Goal: Transaction & Acquisition: Purchase product/service

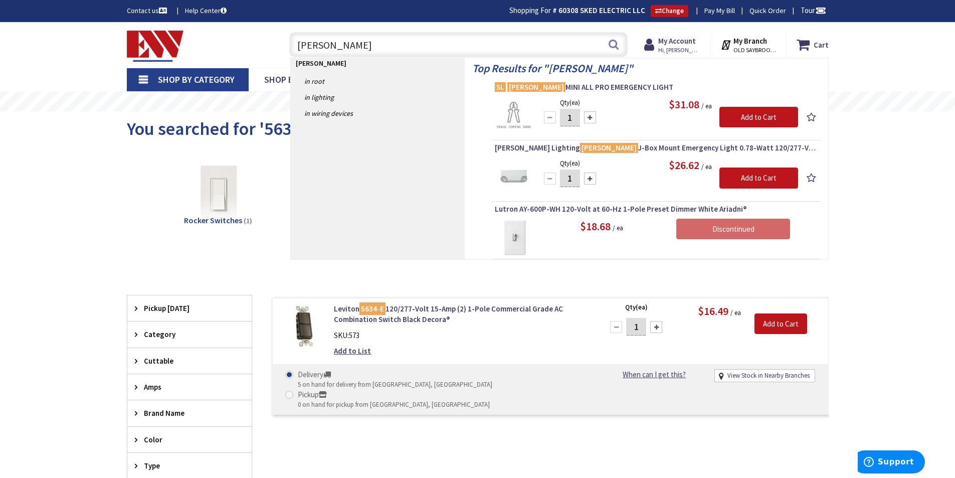
click at [398, 42] on input "SL APEL" at bounding box center [458, 44] width 339 height 25
click at [408, 36] on input "SL APEL" at bounding box center [458, 44] width 339 height 25
type input "S"
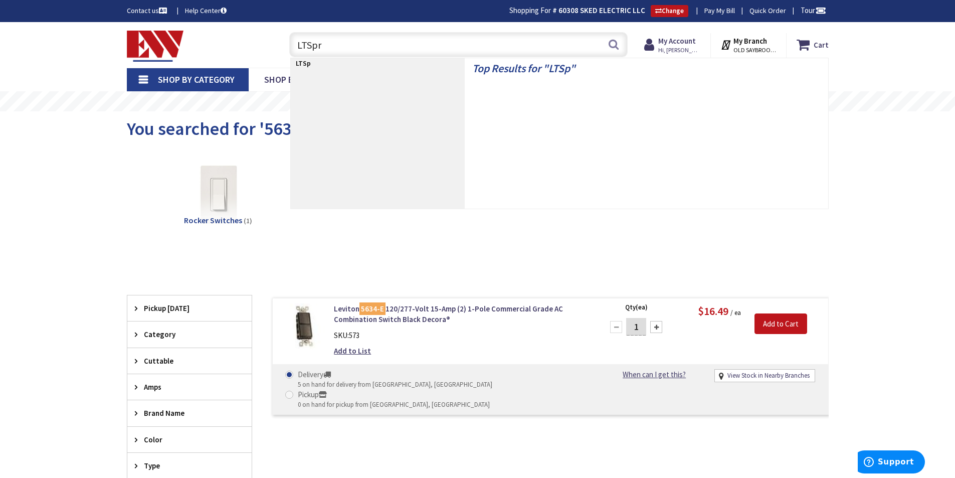
type input "LTSpro"
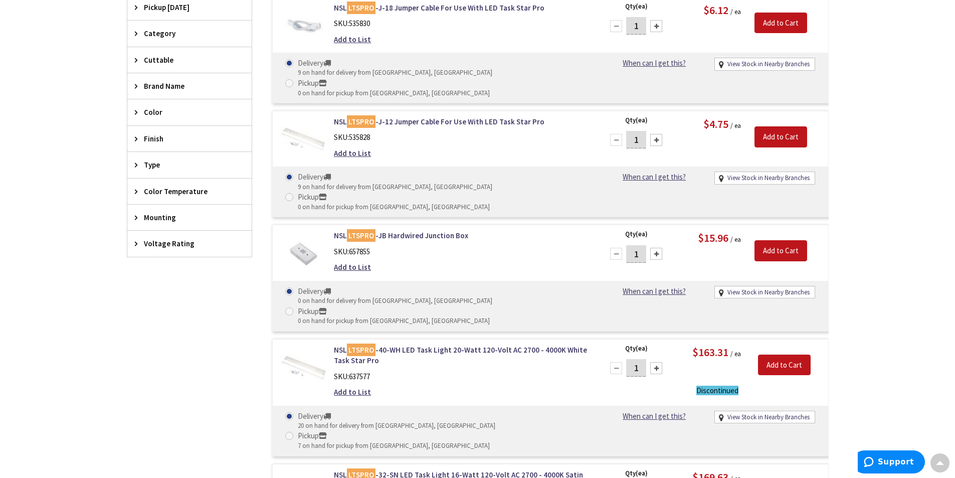
scroll to position [302, 0]
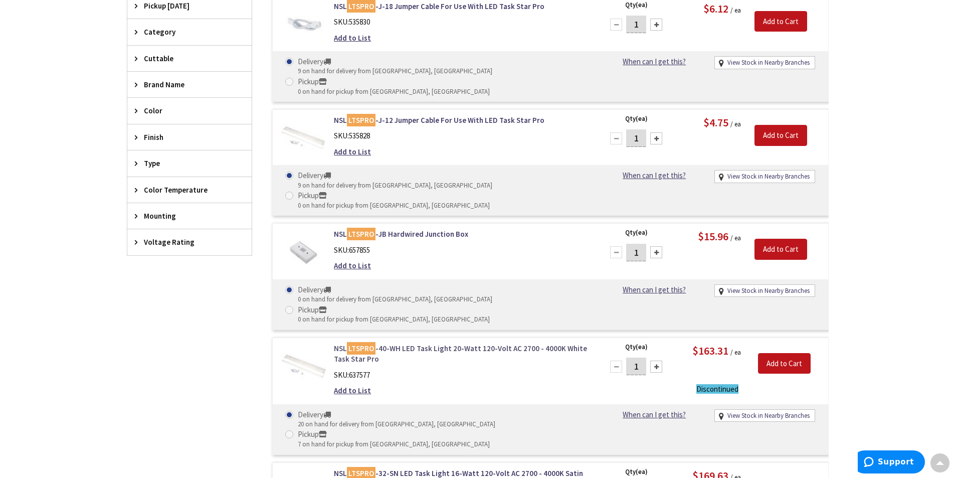
click at [468, 343] on link "NSL LTSPRO -40-WH LED Task Light 20-Watt 120-Volt AC 2700 - 4000K White Task St…" at bounding box center [461, 354] width 255 height 22
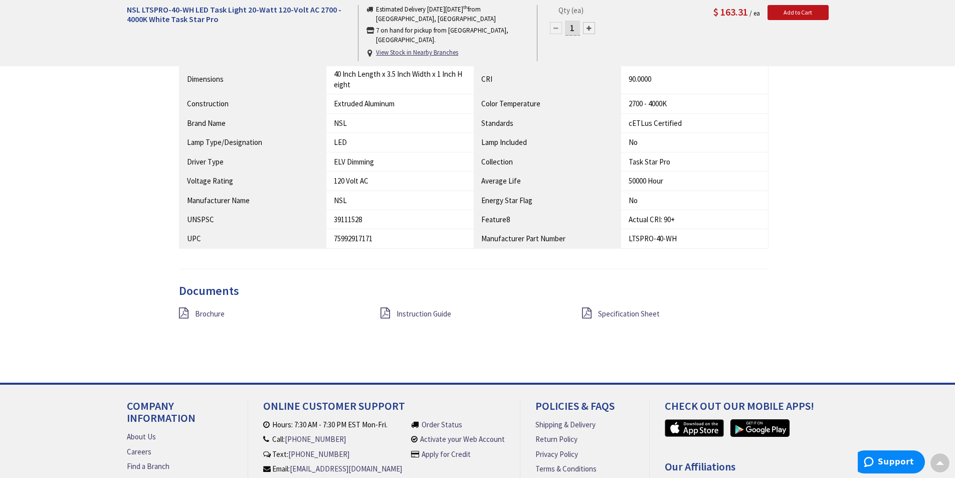
scroll to position [842, 0]
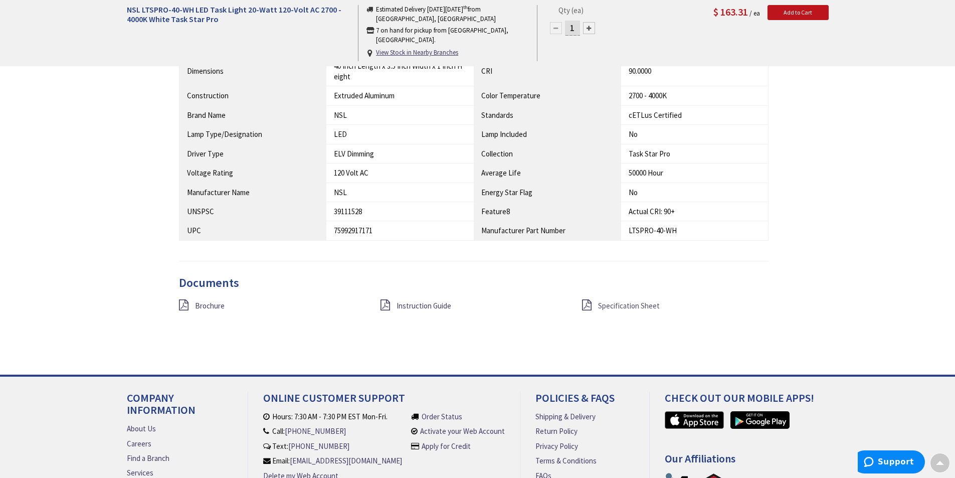
click at [609, 304] on span "Specification Sheet" at bounding box center [629, 306] width 62 height 10
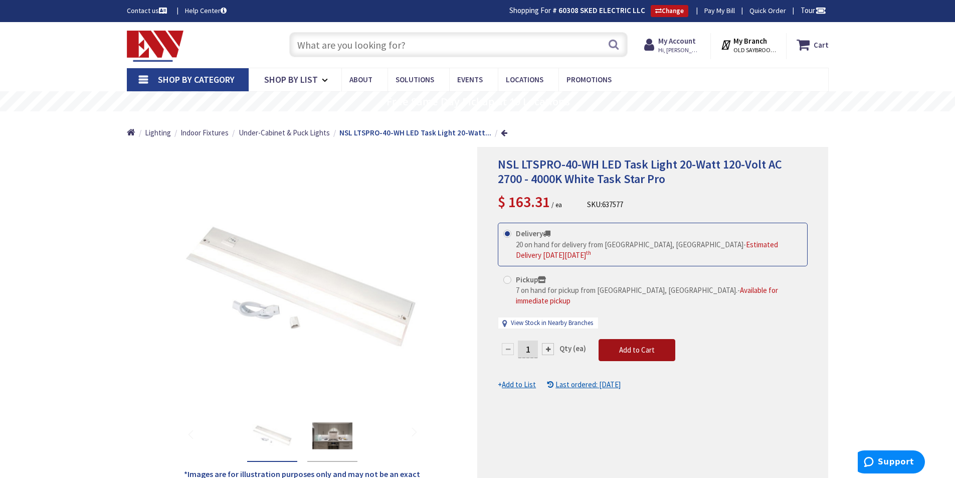
click at [641, 345] on span "Add to Cart" at bounding box center [637, 350] width 36 height 10
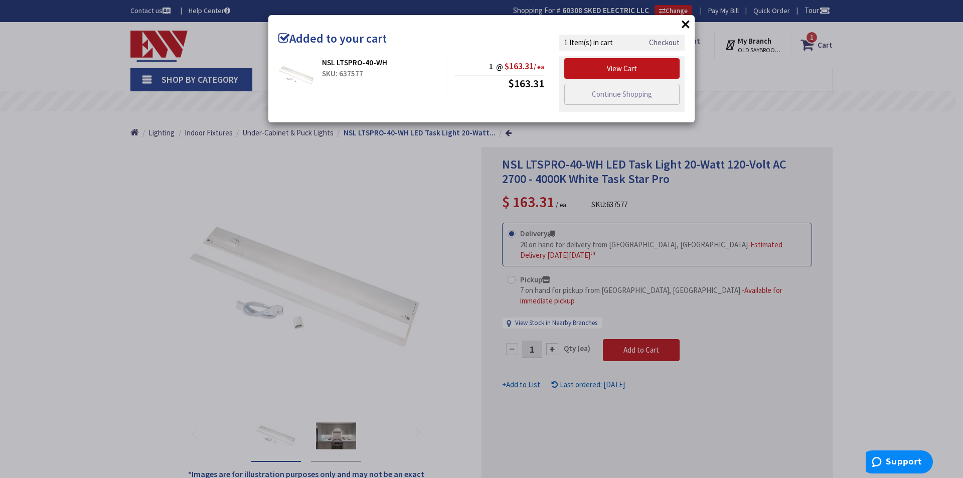
click at [668, 41] on link "Checkout" at bounding box center [664, 42] width 31 height 11
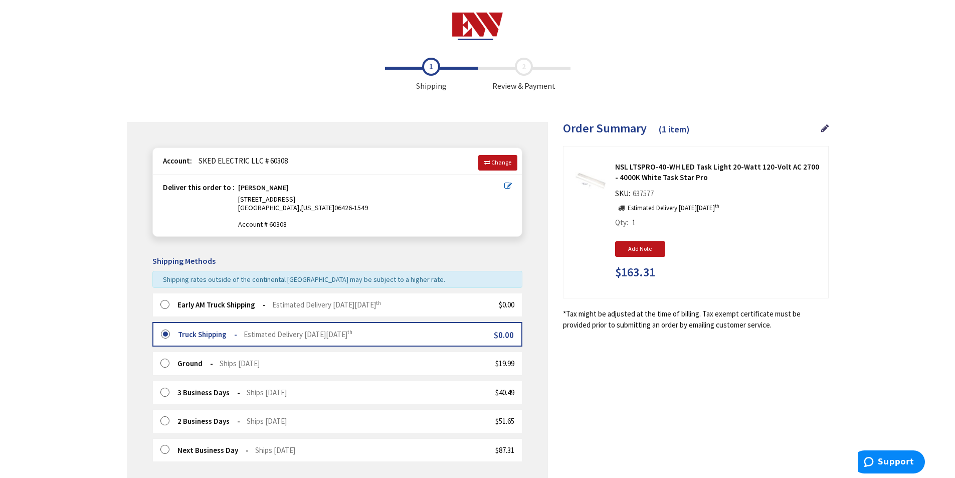
click at [166, 302] on label at bounding box center [168, 305] width 16 height 10
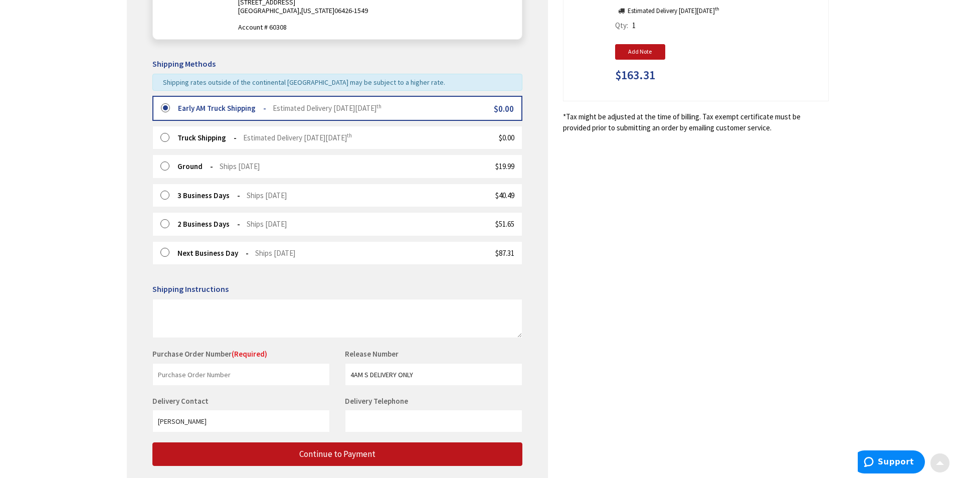
scroll to position [201, 0]
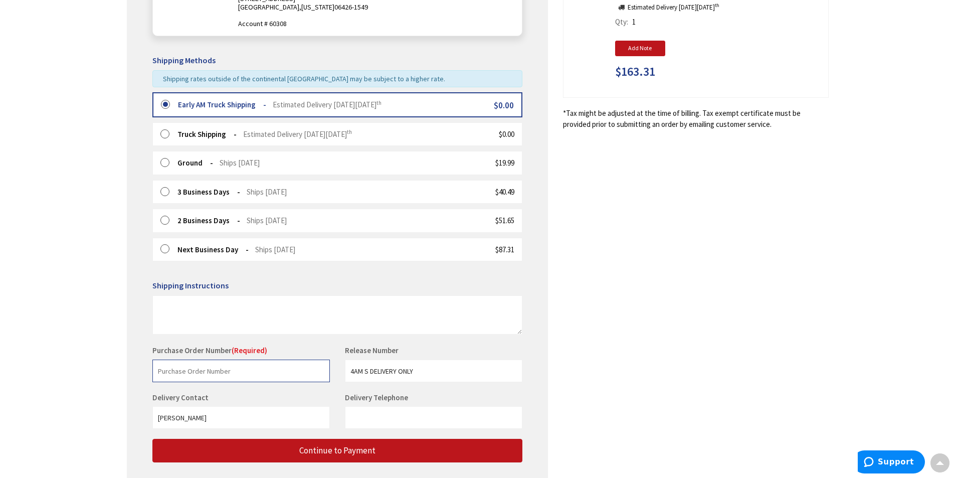
click at [237, 371] on input "text" at bounding box center [241, 371] width 178 height 23
click at [218, 377] on input "text" at bounding box center [241, 371] width 178 height 23
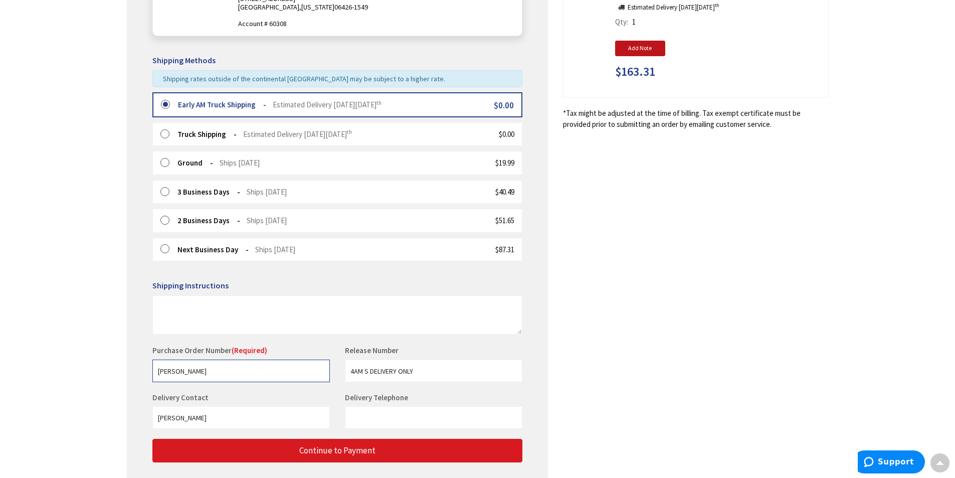
type input "Godley"
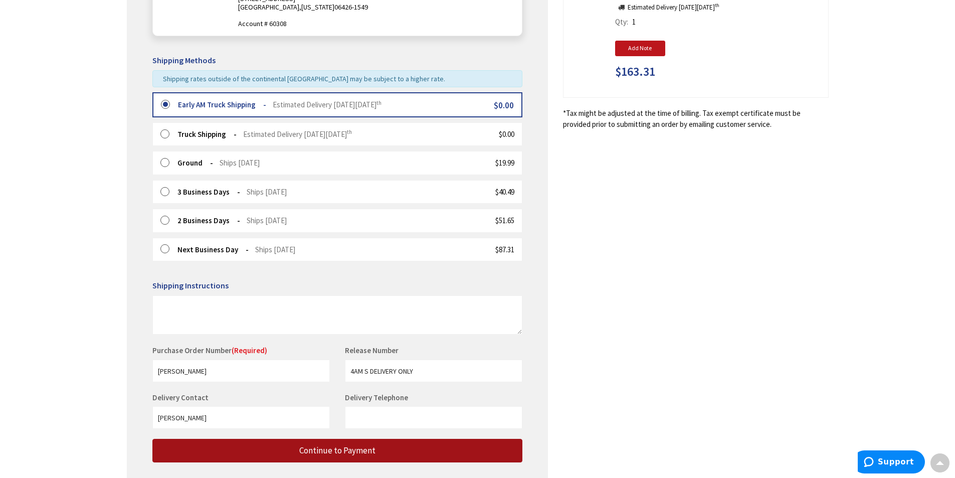
click at [281, 453] on button "Continue to Payment" at bounding box center [337, 451] width 370 height 24
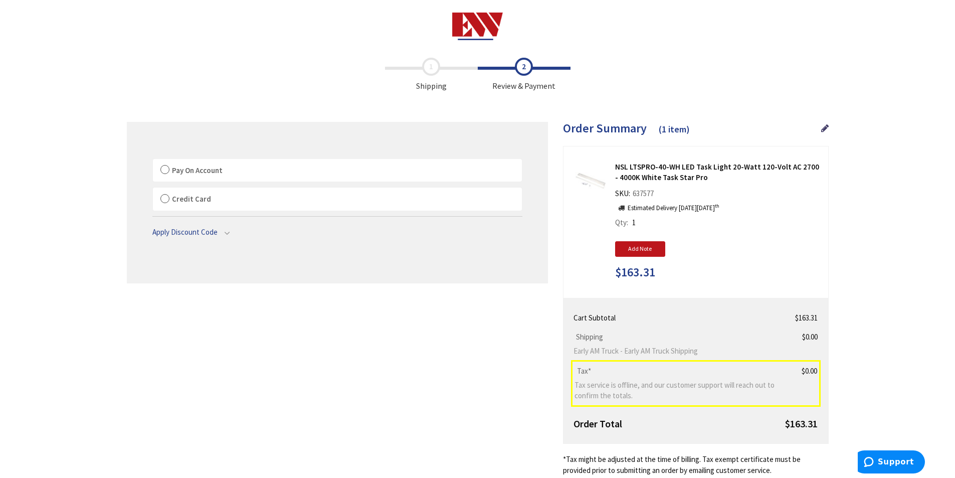
click at [163, 170] on label "Pay On Account" at bounding box center [337, 170] width 369 height 23
click at [153, 161] on input "Pay On Account" at bounding box center [153, 161] width 0 height 0
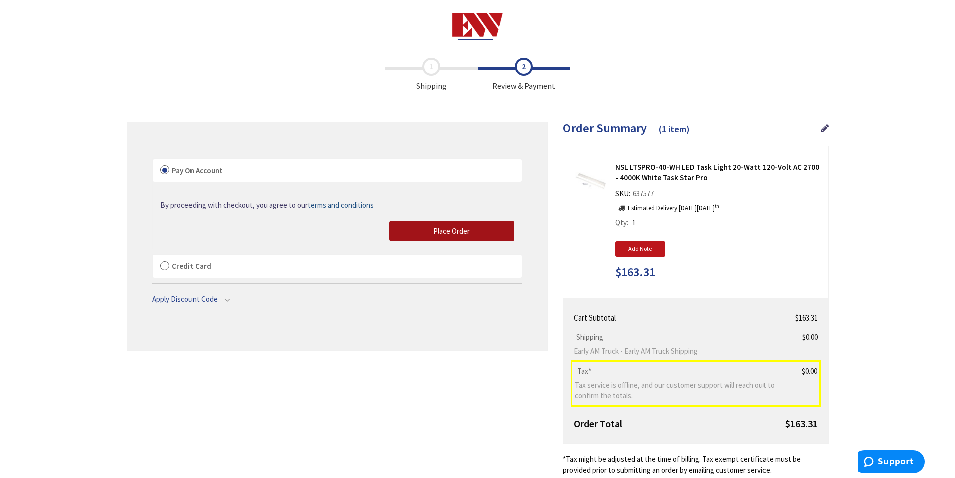
click at [429, 230] on button "Place Order" at bounding box center [451, 231] width 125 height 21
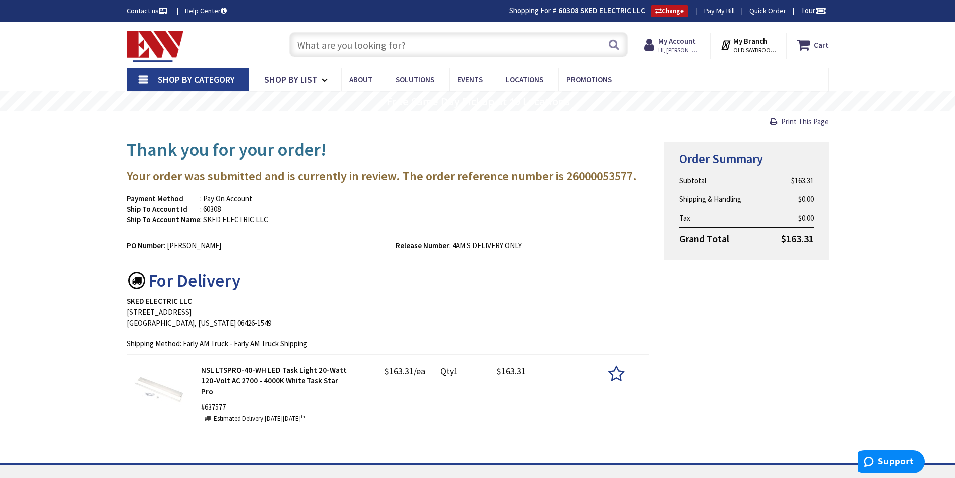
click at [359, 42] on input "text" at bounding box center [458, 44] width 339 height 25
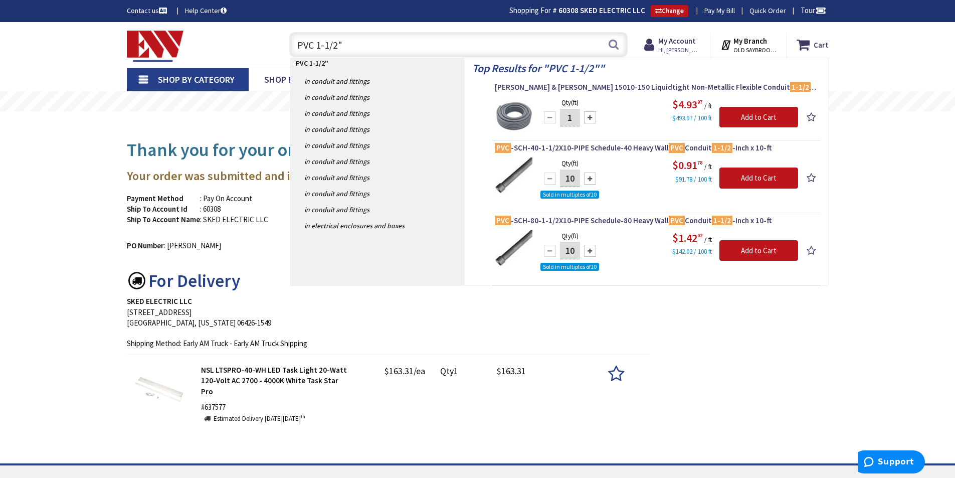
type input "PVC 1-1/2""
click at [591, 176] on div at bounding box center [590, 179] width 12 height 12
click at [590, 178] on div at bounding box center [590, 179] width 12 height 12
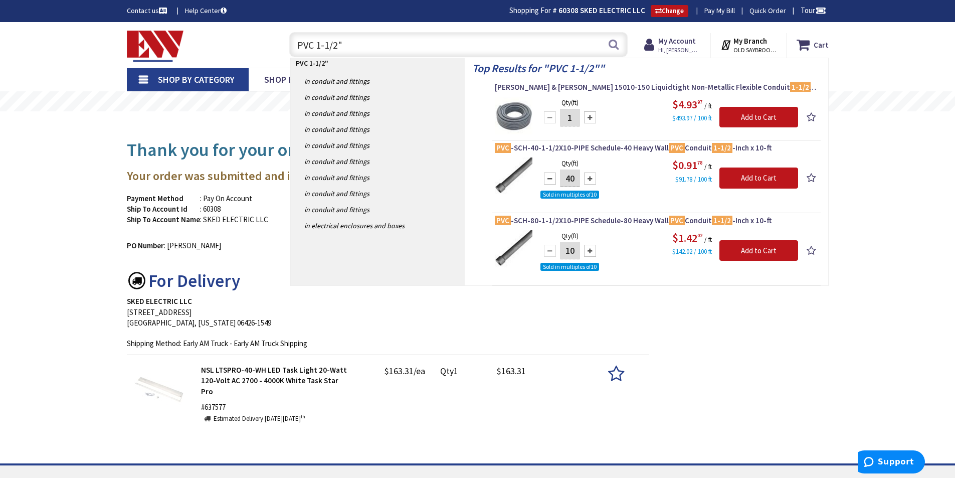
type input "50"
click at [760, 179] on input "Add to Cart" at bounding box center [759, 177] width 79 height 21
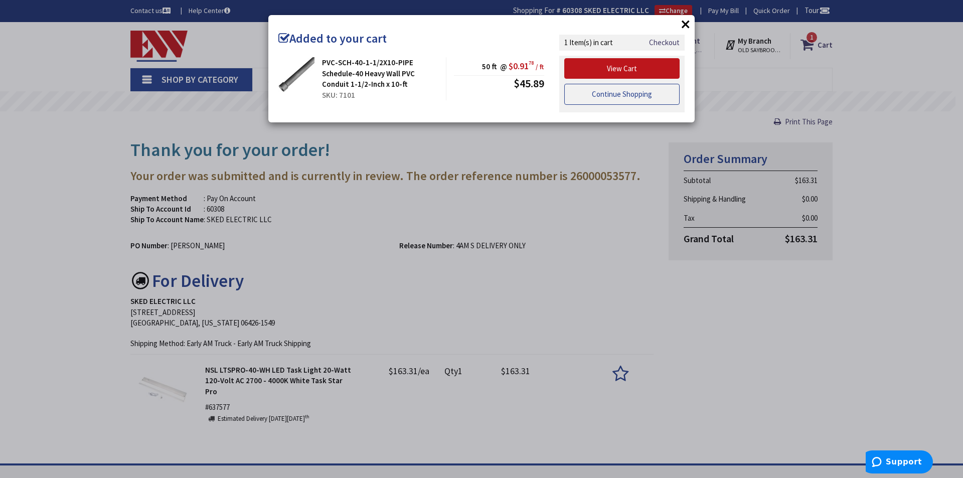
click at [617, 95] on link "Continue Shopping" at bounding box center [621, 94] width 115 height 21
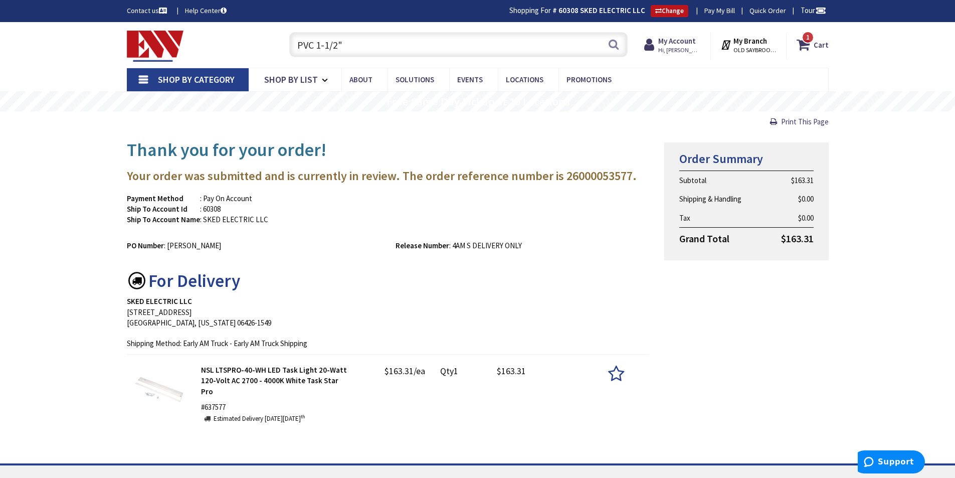
click at [347, 47] on input "PVC 1-1/2"" at bounding box center [458, 44] width 339 height 25
click at [610, 42] on button "Search" at bounding box center [613, 44] width 13 height 23
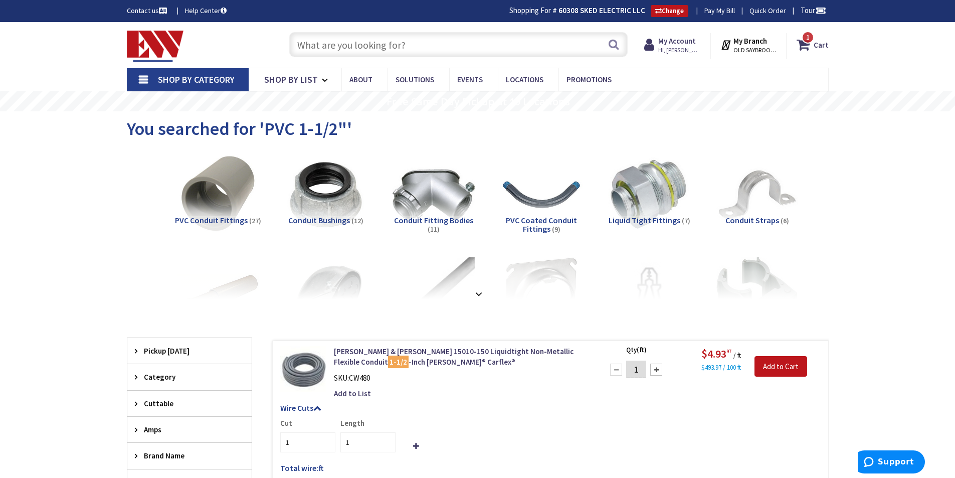
click at [393, 42] on input "text" at bounding box center [458, 44] width 339 height 25
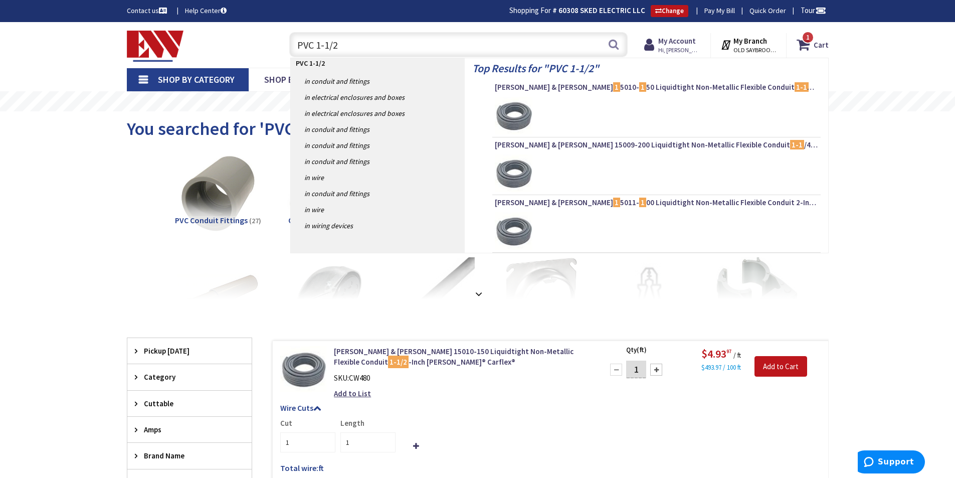
type input "PVC 1-1/2""
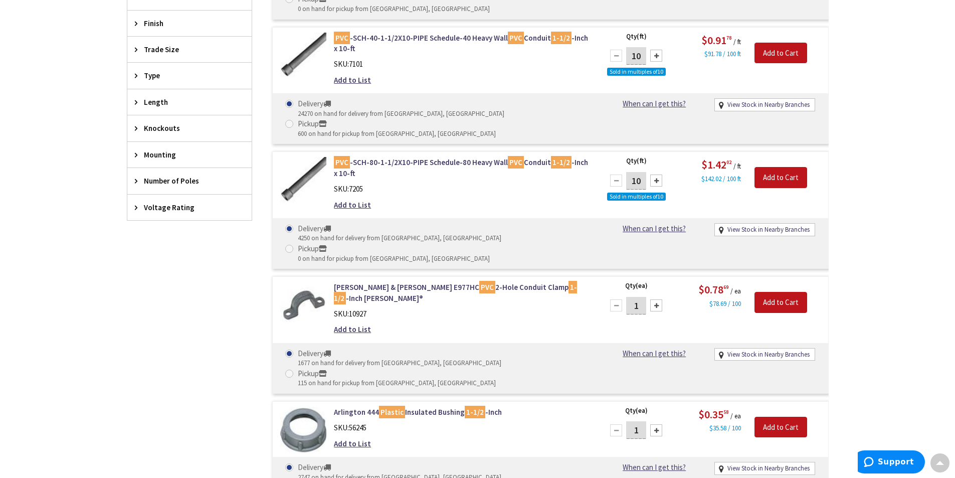
scroll to position [514, 0]
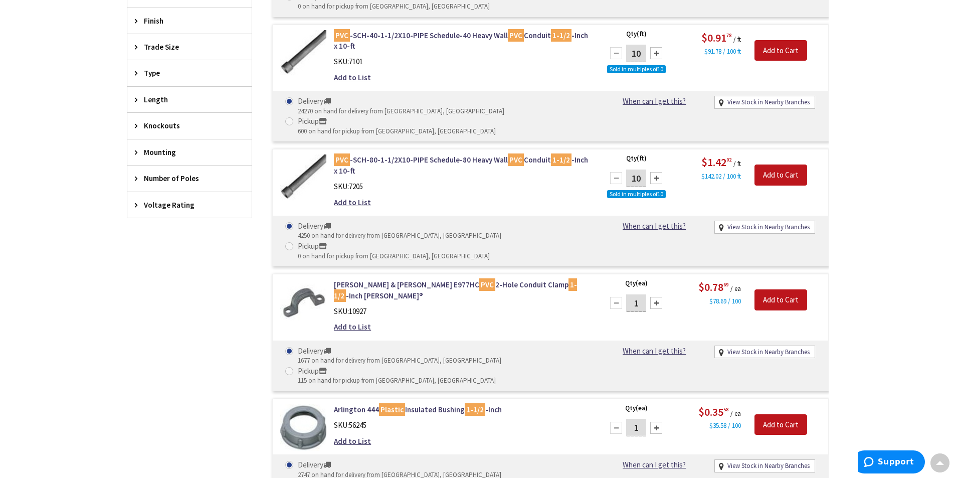
click at [641, 294] on input "1" at bounding box center [636, 303] width 20 height 18
type input "20"
click at [780, 289] on input "Add to Cart" at bounding box center [781, 299] width 53 height 21
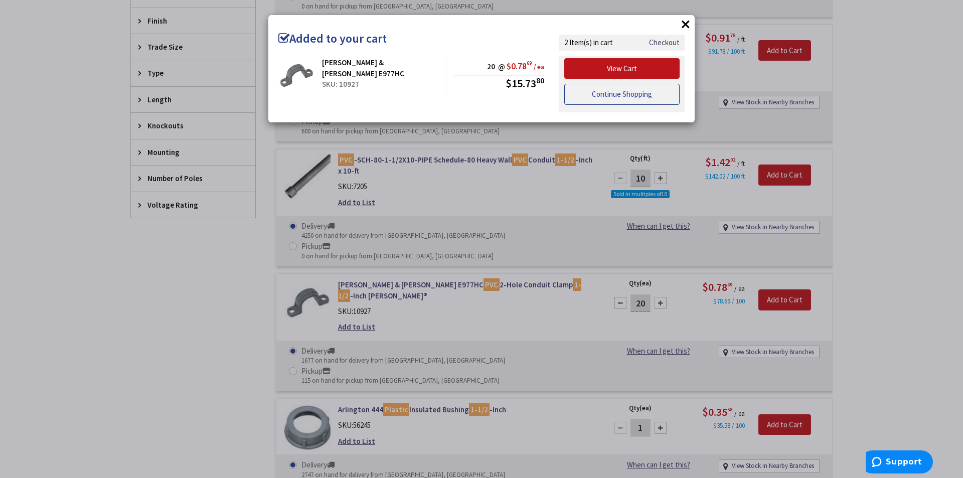
click at [622, 95] on link "Continue Shopping" at bounding box center [621, 94] width 115 height 21
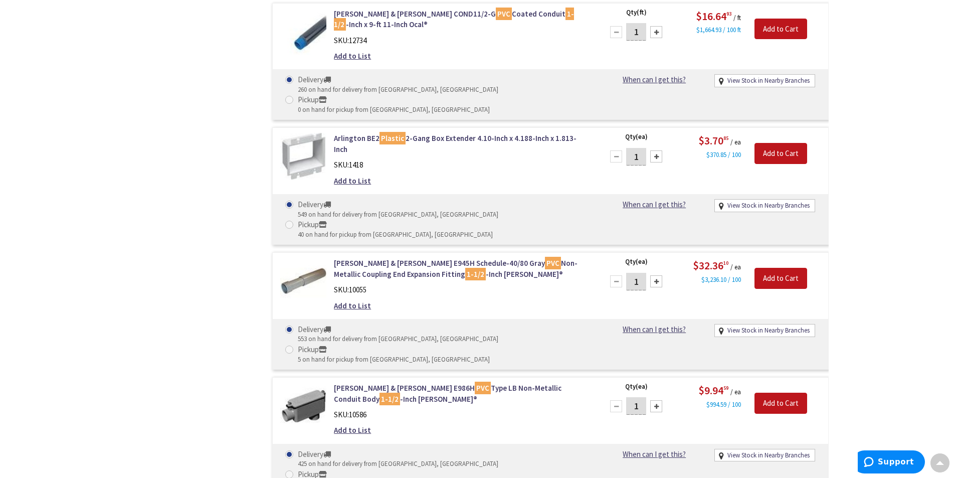
scroll to position [1655, 0]
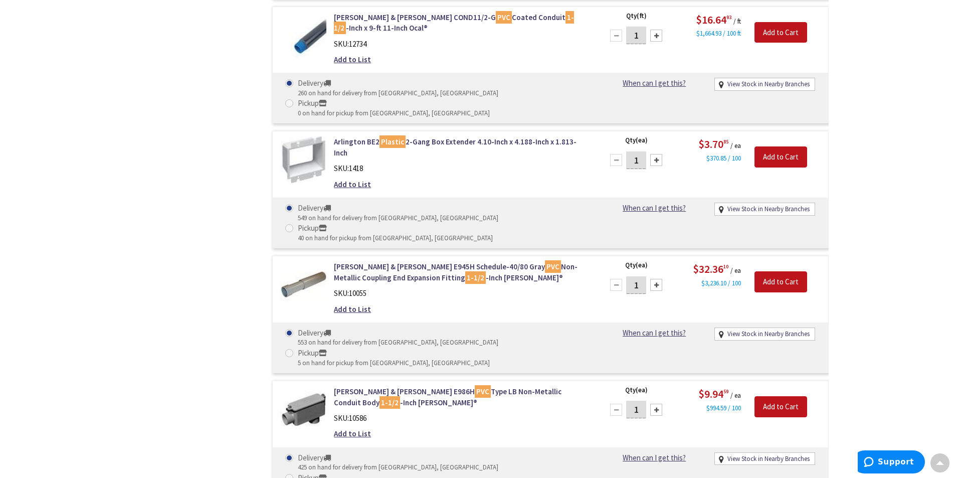
click at [656, 404] on div at bounding box center [656, 410] width 12 height 12
type input "2"
click at [776, 396] on input "Add to Cart" at bounding box center [781, 406] width 53 height 21
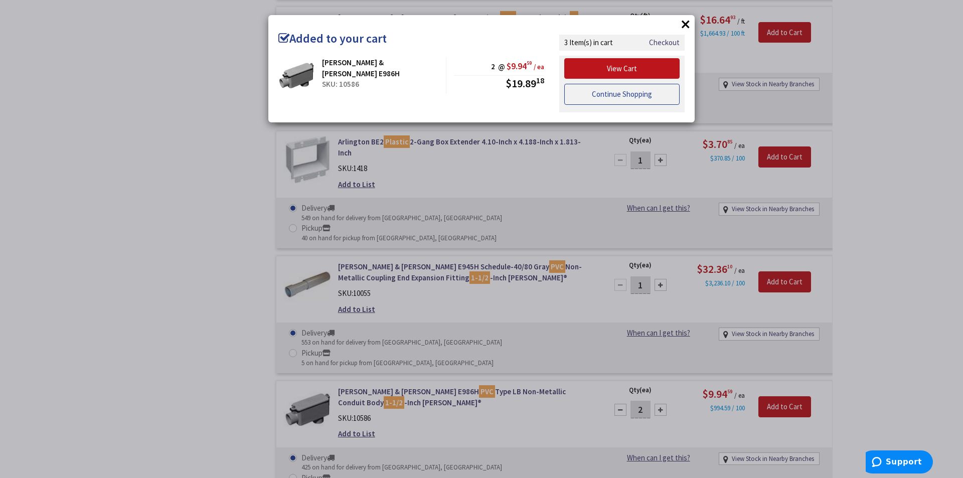
click at [622, 90] on link "Continue Shopping" at bounding box center [621, 94] width 115 height 21
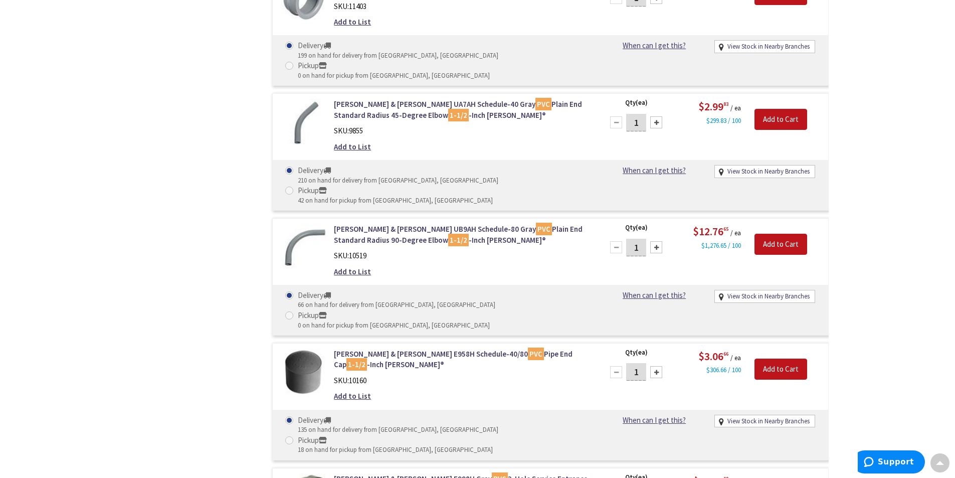
scroll to position [2319, 0]
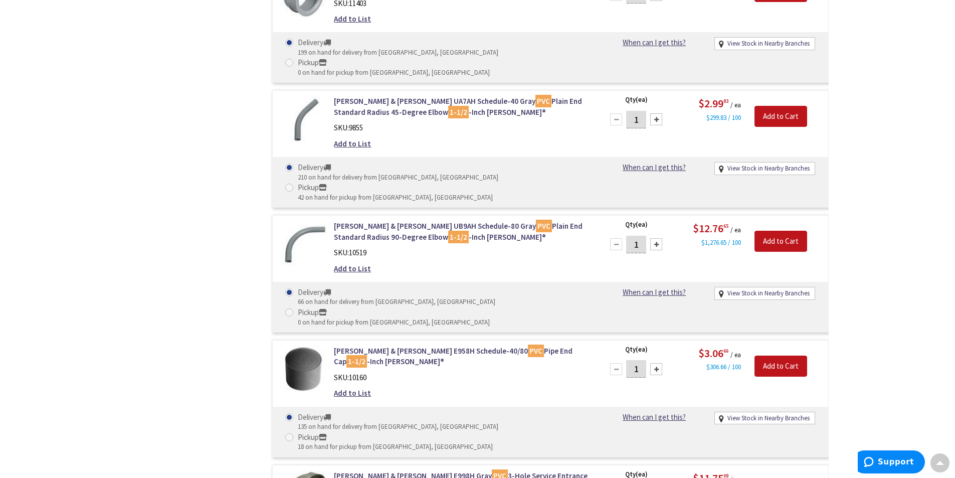
type input "2"
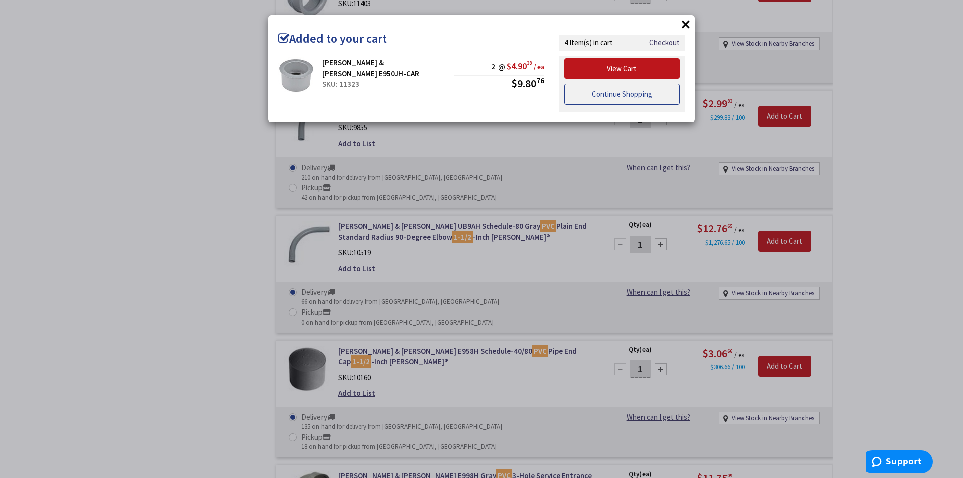
click at [604, 87] on link "Continue Shopping" at bounding box center [621, 94] width 115 height 21
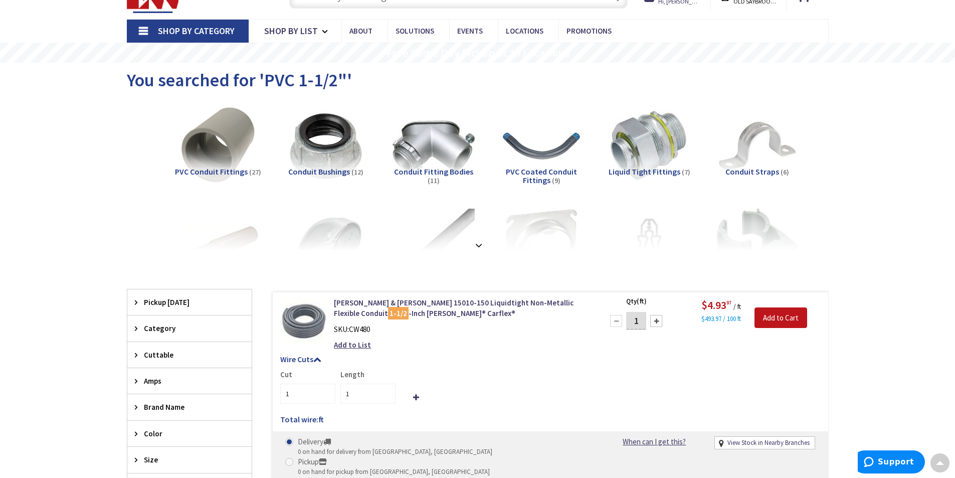
scroll to position [0, 0]
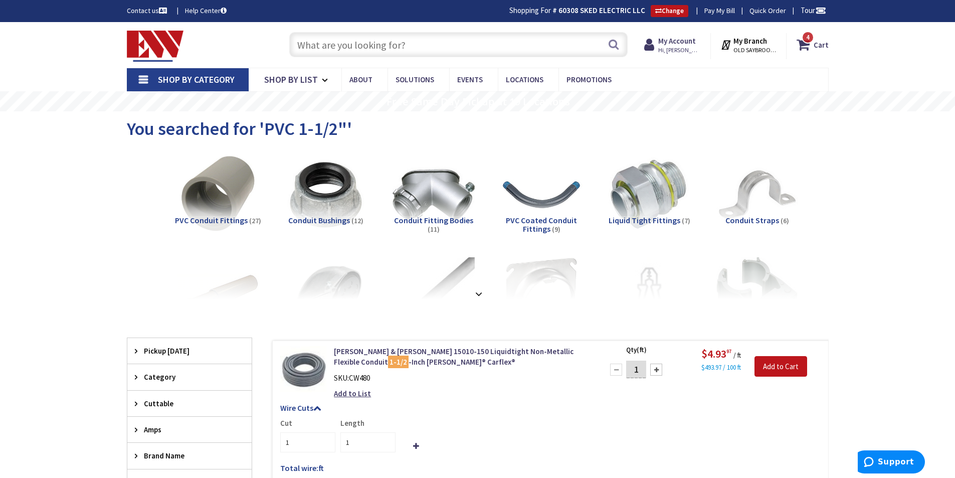
click at [396, 46] on input "text" at bounding box center [458, 44] width 339 height 25
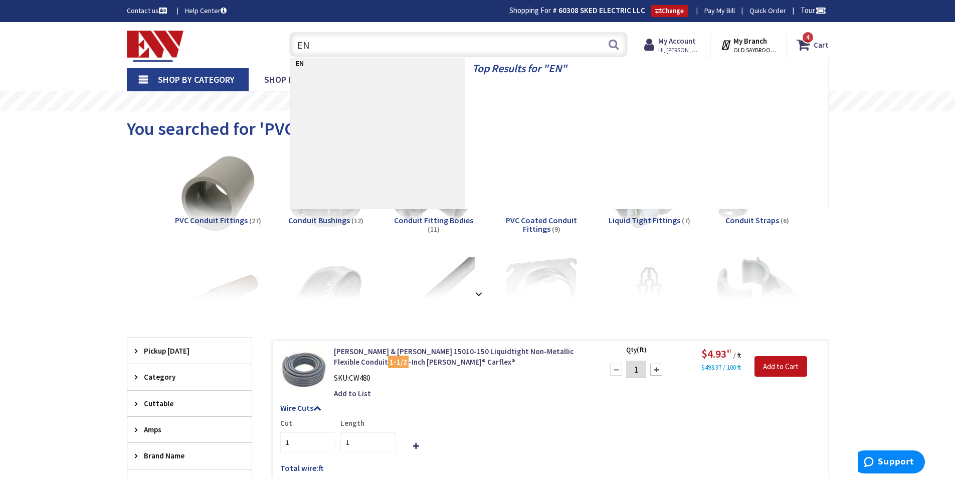
type input "ENT"
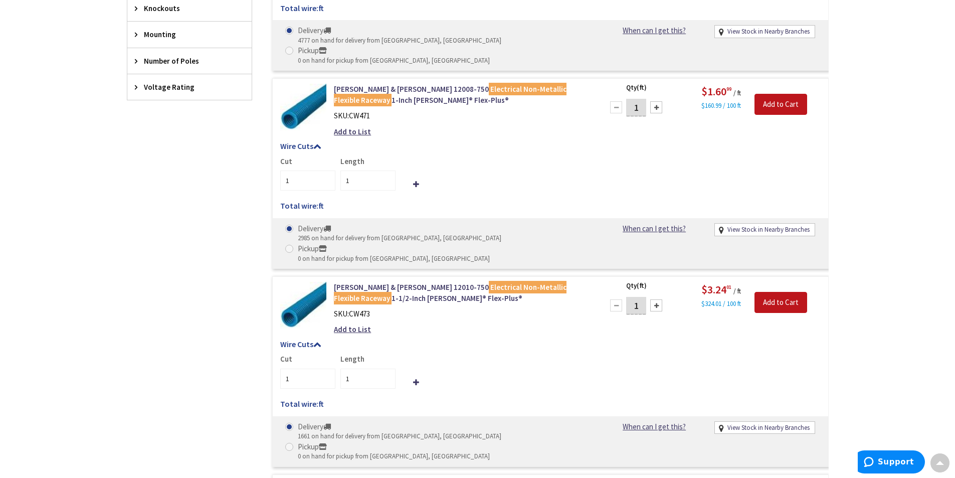
scroll to position [677, 0]
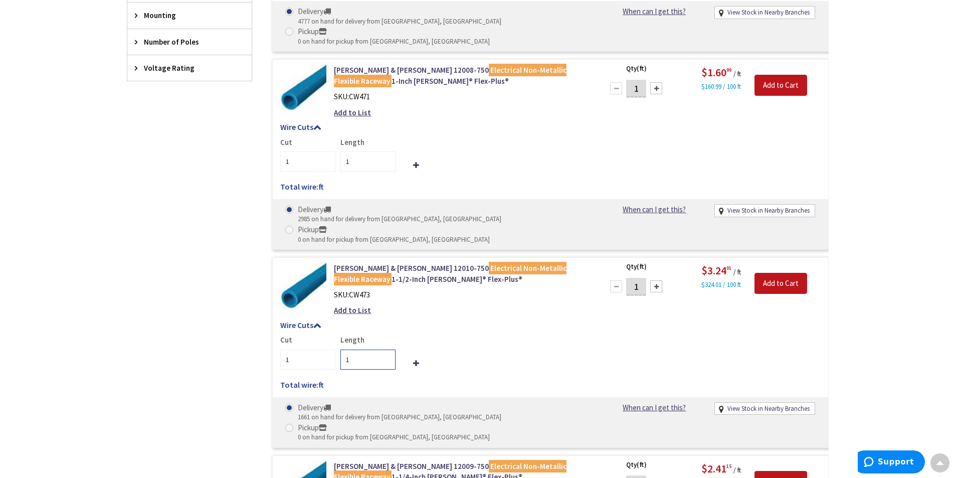
click at [360, 350] on input "1" at bounding box center [368, 360] width 55 height 20
type input "30"
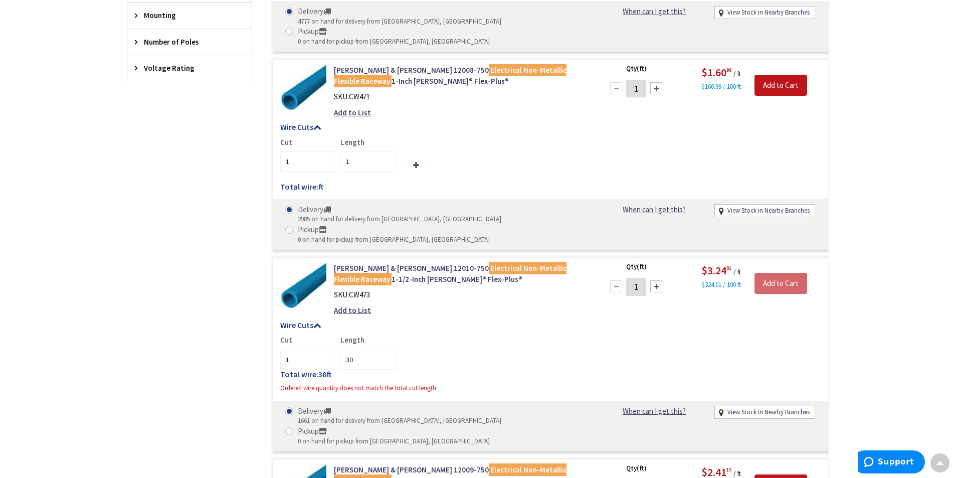
click at [637, 278] on input "1" at bounding box center [636, 287] width 20 height 18
type input "30"
drag, startPoint x: 441, startPoint y: 322, endPoint x: 450, endPoint y: 317, distance: 9.9
click at [442, 322] on div "Wire Cuts Cut 1 Length 30 Total wire: 30 ft Ordered wire quantity does not matc…" at bounding box center [551, 359] width 556 height 77
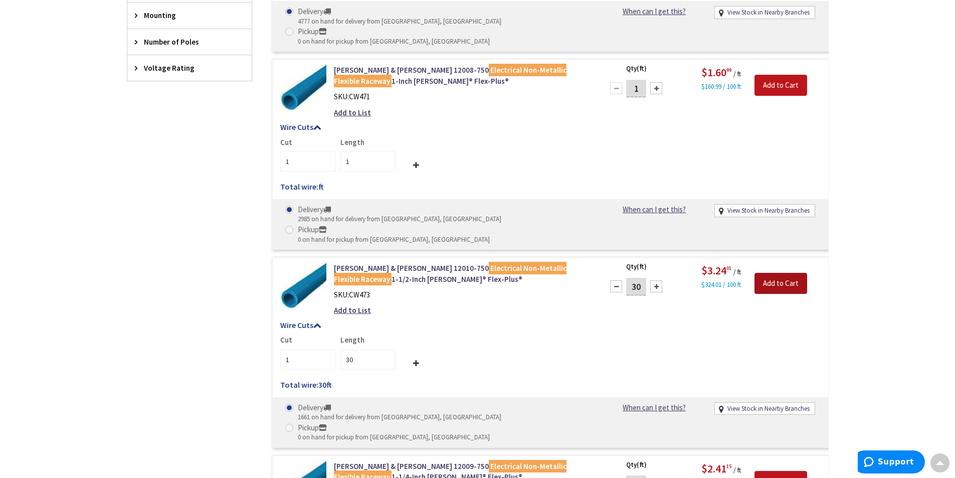
click at [775, 273] on input "Add to Cart" at bounding box center [781, 283] width 53 height 21
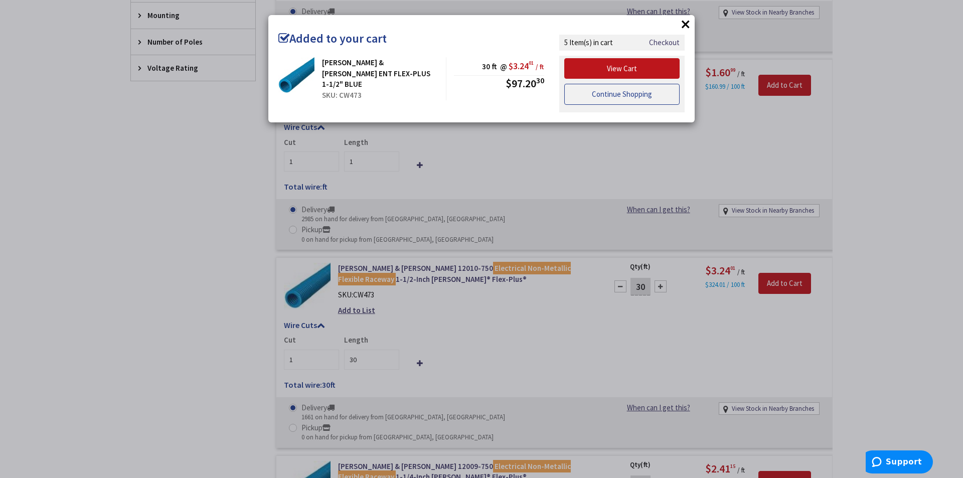
click at [596, 93] on link "Continue Shopping" at bounding box center [621, 94] width 115 height 21
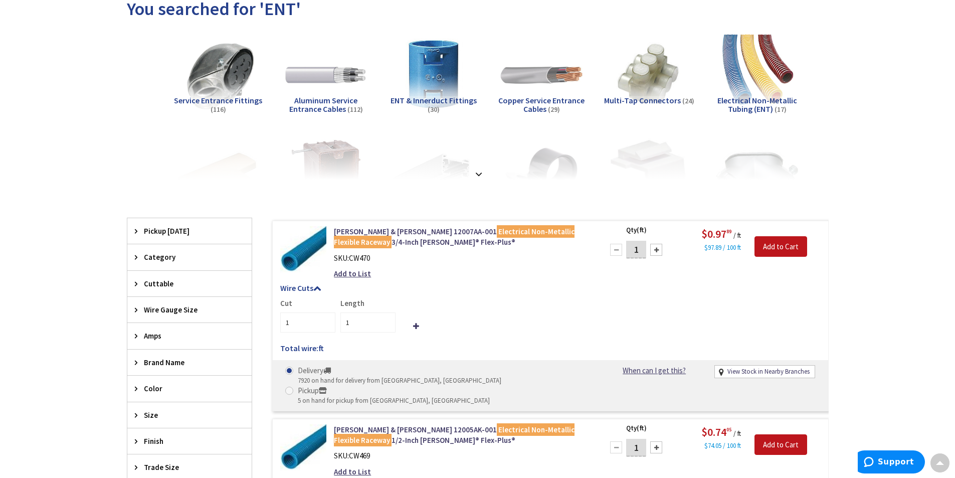
scroll to position [0, 0]
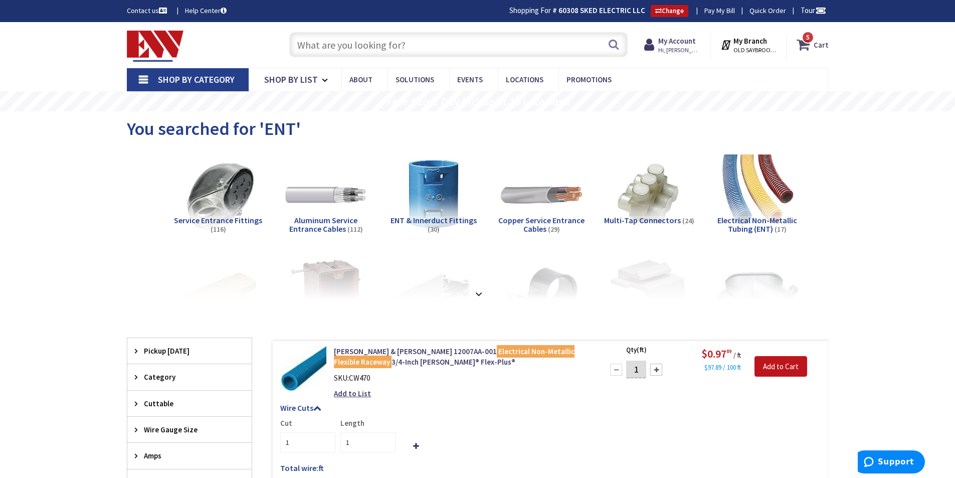
click at [806, 38] on span "5 5 items" at bounding box center [808, 37] width 13 height 13
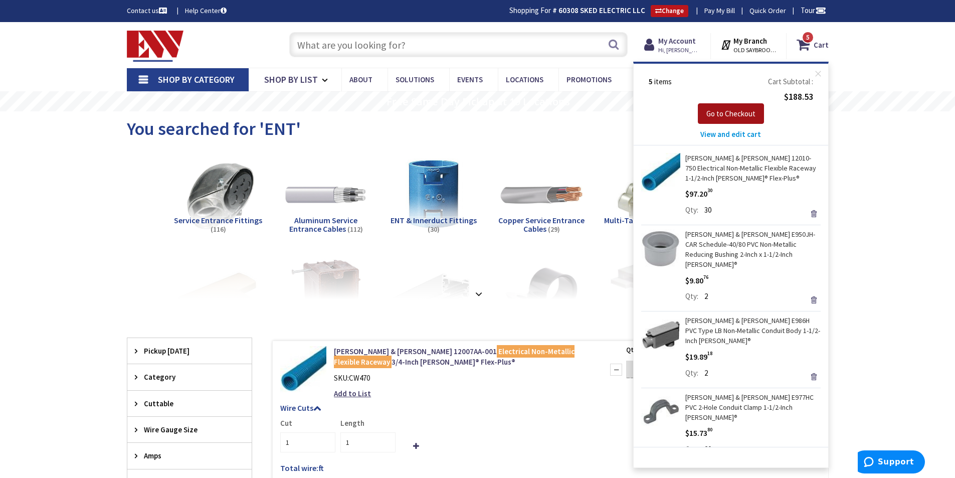
click at [730, 114] on span "Go to Checkout" at bounding box center [731, 114] width 49 height 10
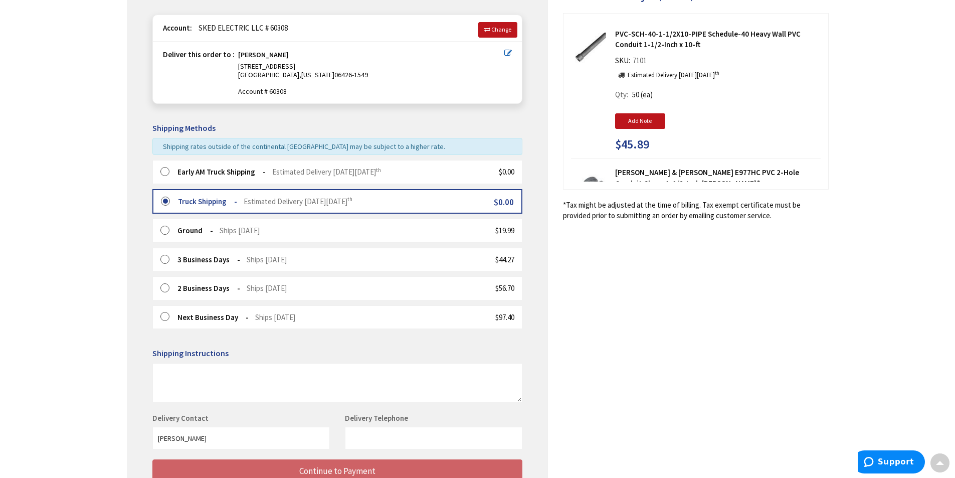
scroll to position [138, 0]
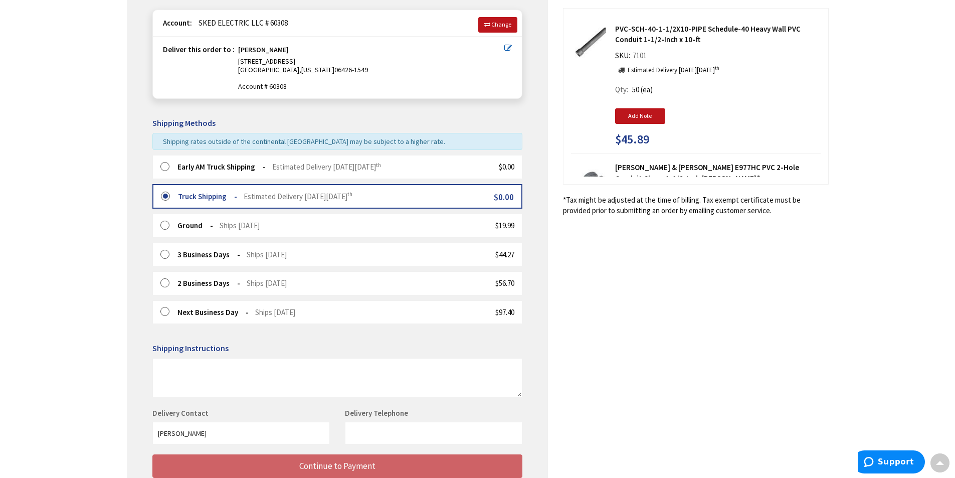
click at [164, 166] on label at bounding box center [168, 167] width 16 height 10
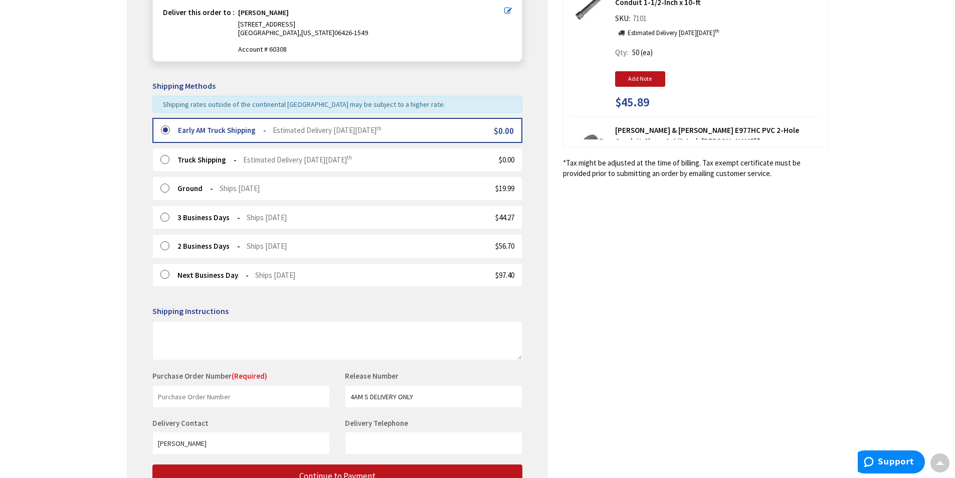
scroll to position [263, 0]
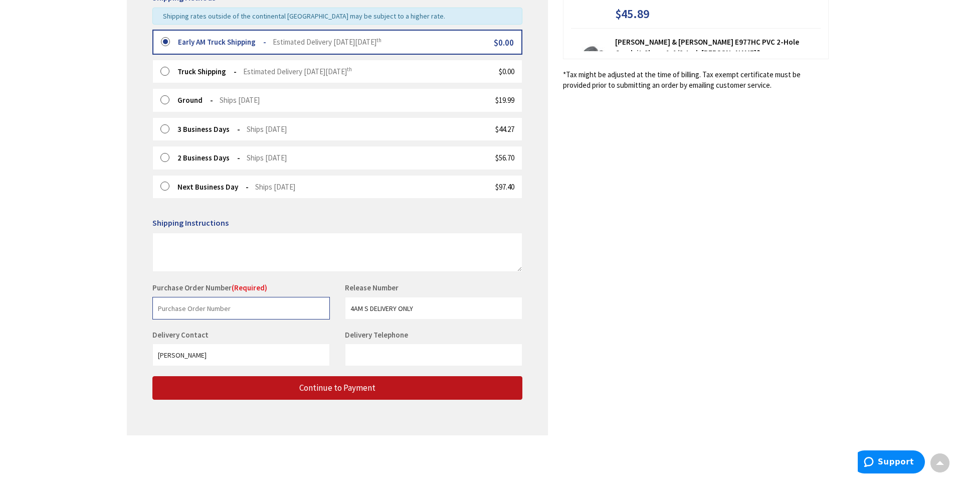
click at [219, 308] on input "text" at bounding box center [241, 308] width 178 height 23
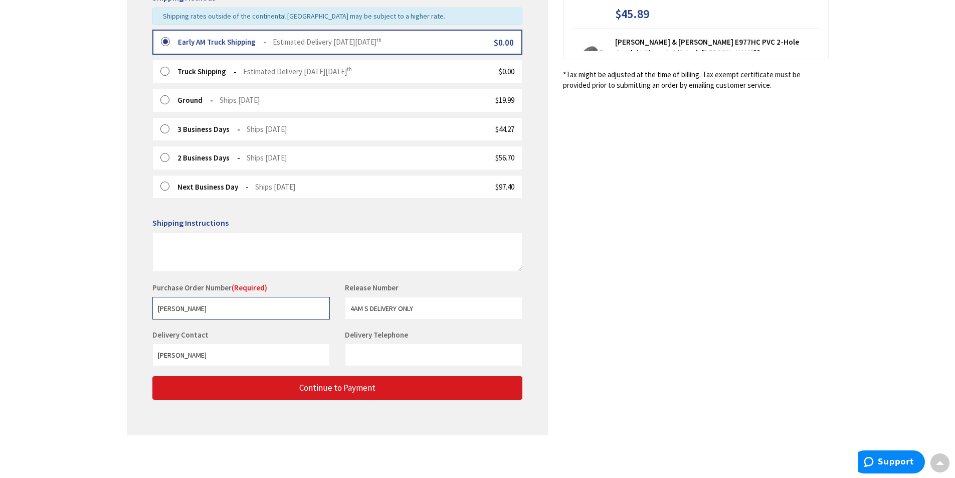
type input "[PERSON_NAME]"
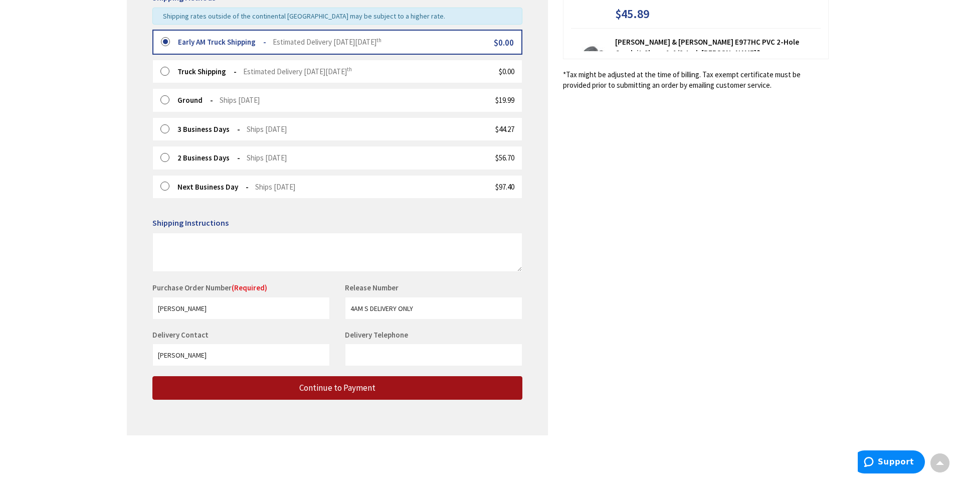
click at [329, 387] on span "Continue to Payment" at bounding box center [337, 387] width 76 height 11
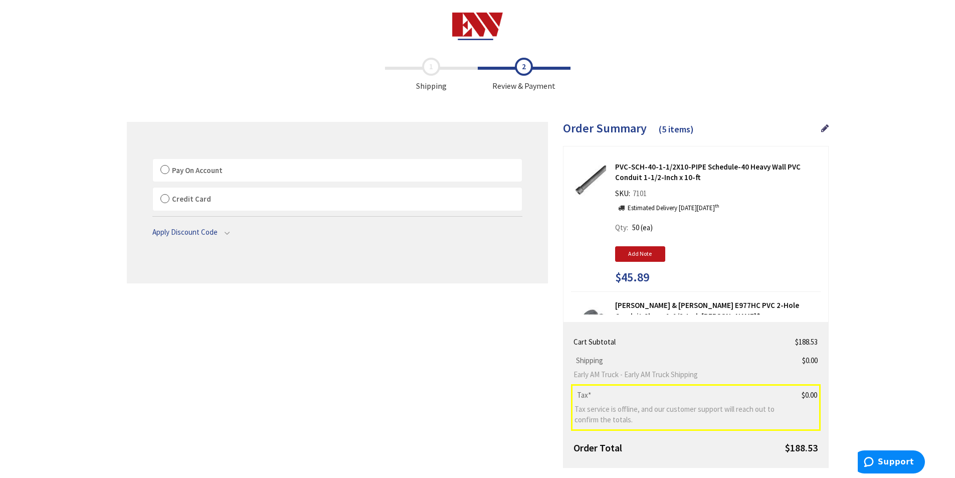
click at [165, 167] on label "Pay On Account" at bounding box center [337, 170] width 369 height 23
click at [153, 161] on input "Pay On Account" at bounding box center [153, 161] width 0 height 0
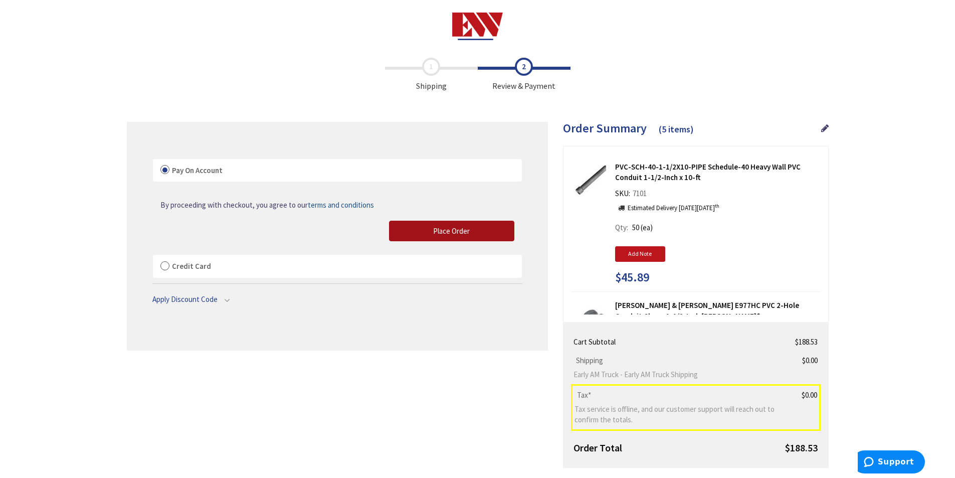
click at [452, 232] on span "Place Order" at bounding box center [451, 231] width 37 height 10
